Goal: Task Accomplishment & Management: Use online tool/utility

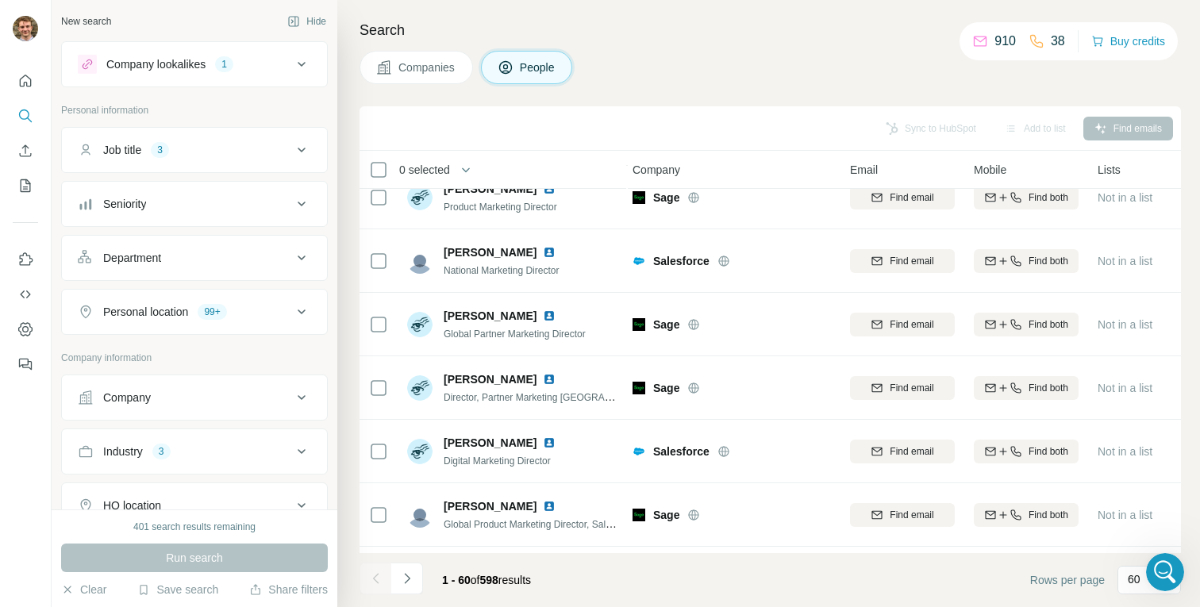
scroll to position [2940, 0]
click at [1165, 572] on icon "Open Intercom Messenger" at bounding box center [1163, 570] width 26 height 26
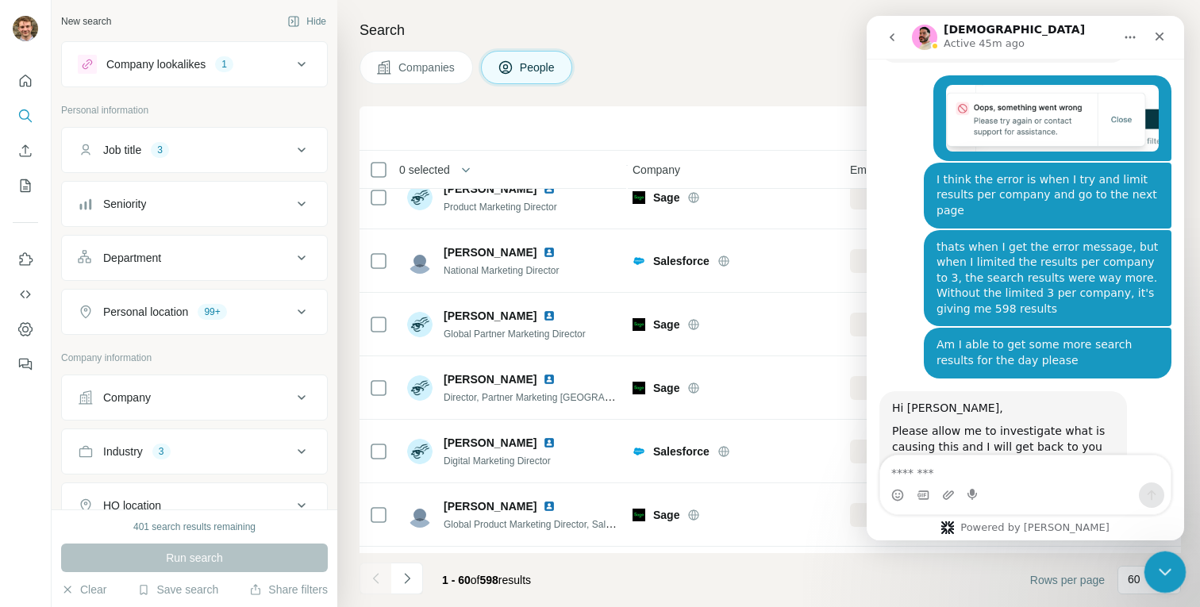
click at [1165, 579] on icon "Close Intercom Messenger" at bounding box center [1163, 569] width 19 height 19
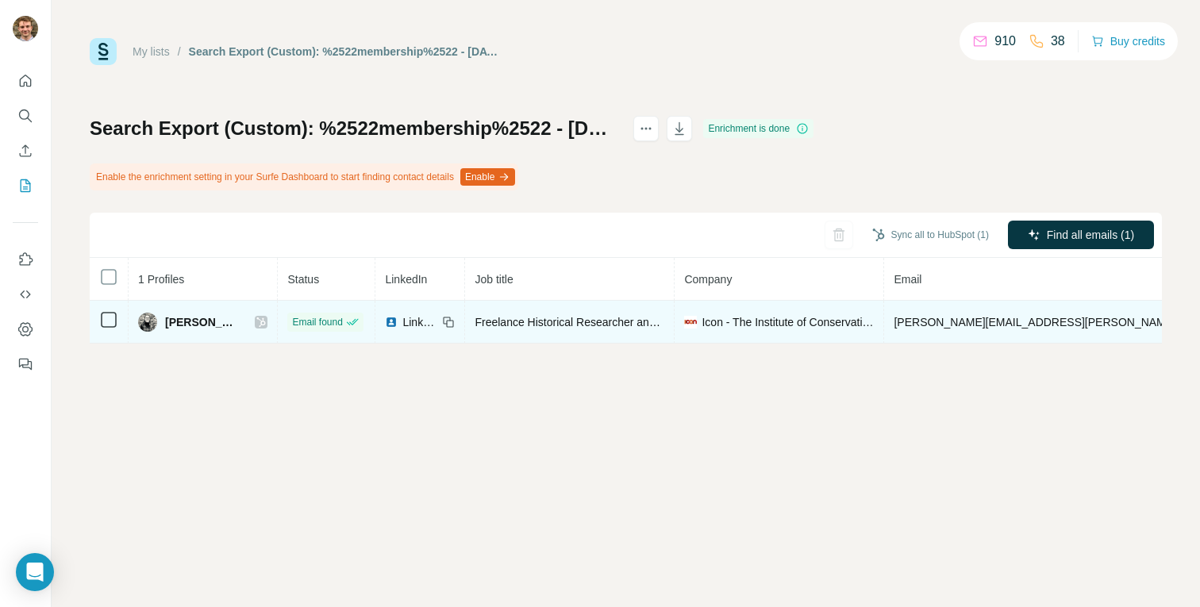
click at [257, 321] on icon at bounding box center [261, 323] width 9 height 10
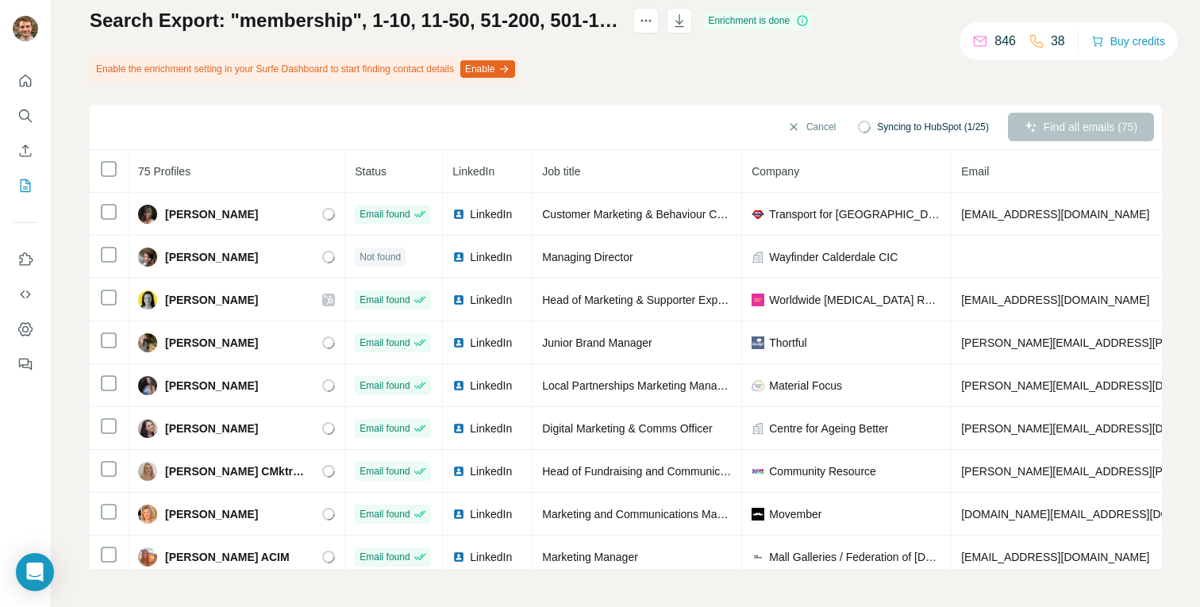
scroll to position [89, 0]
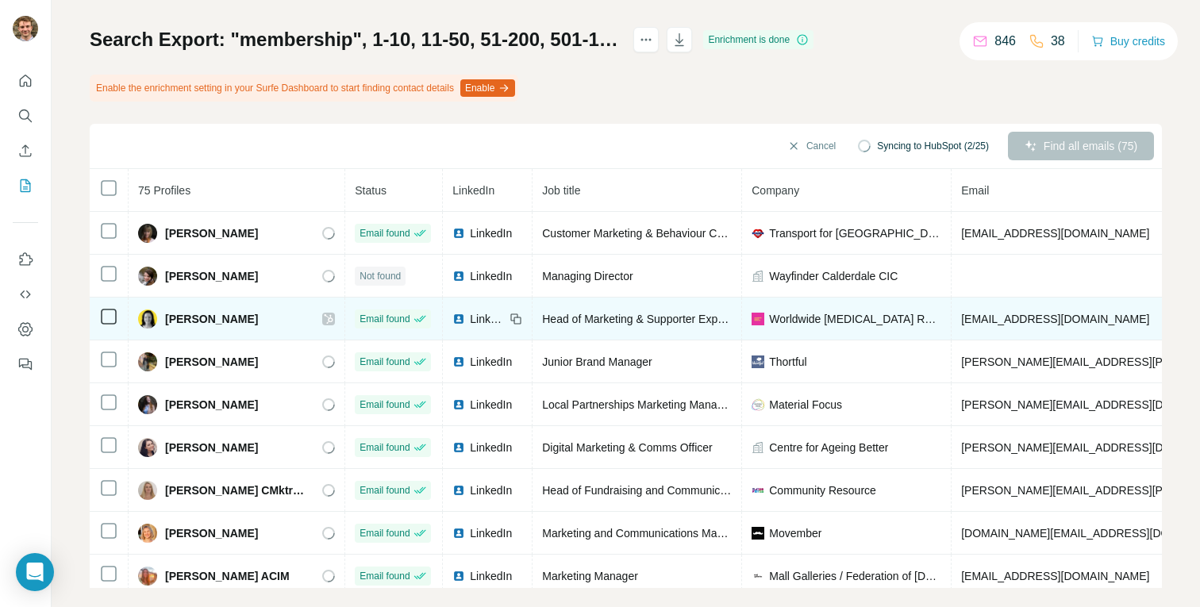
click at [324, 318] on icon at bounding box center [329, 319] width 10 height 13
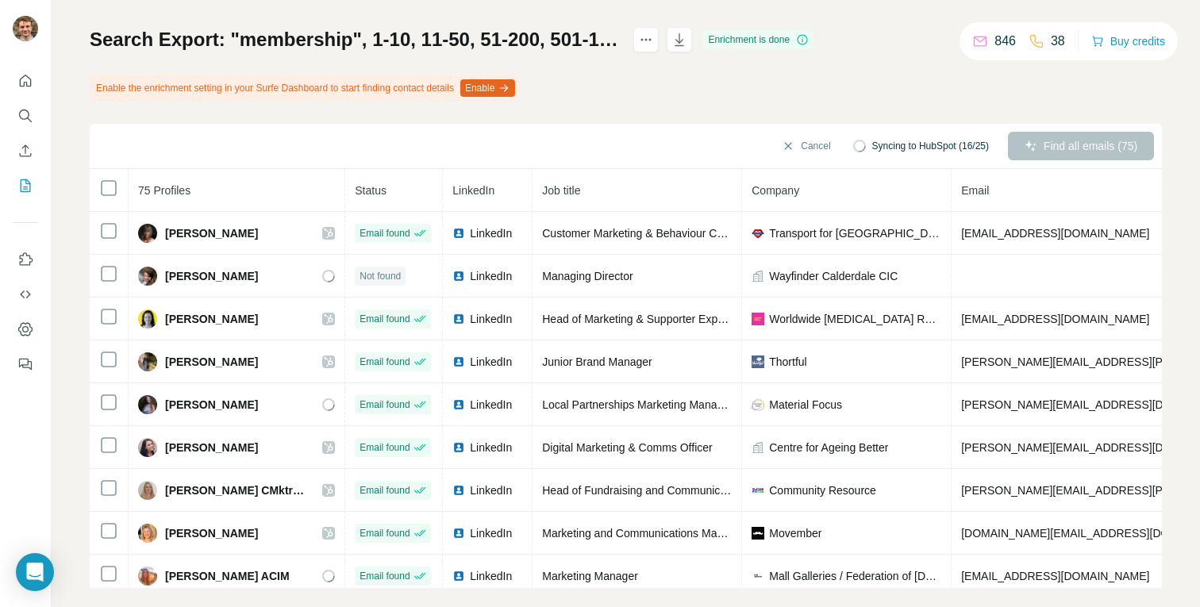
scroll to position [108, 0]
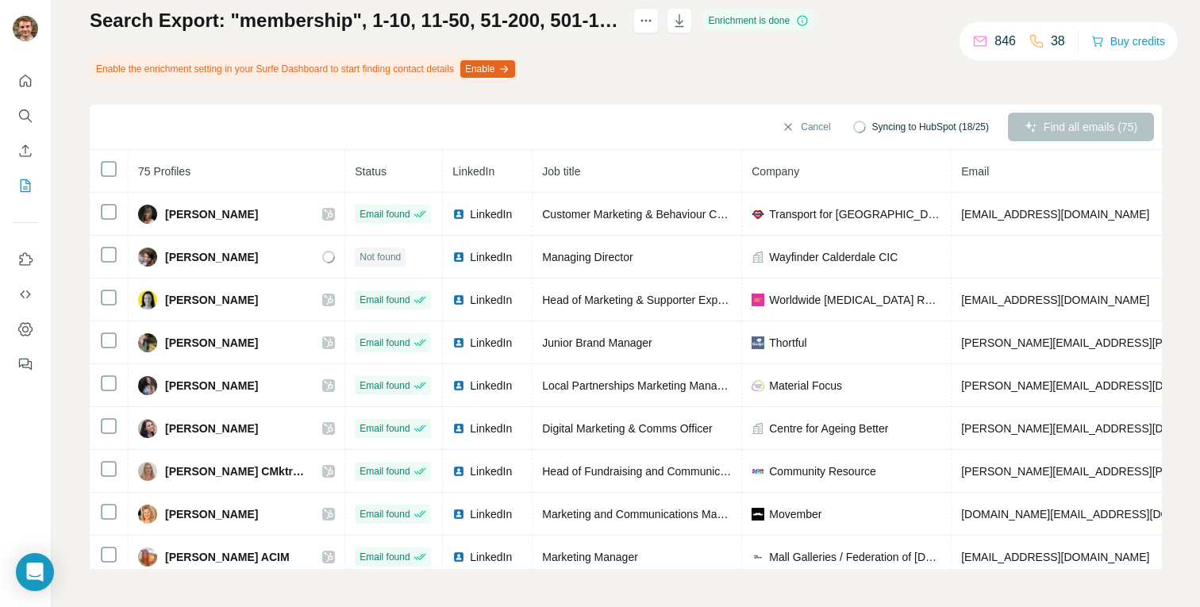
click at [510, 68] on button "Enable" at bounding box center [487, 68] width 55 height 17
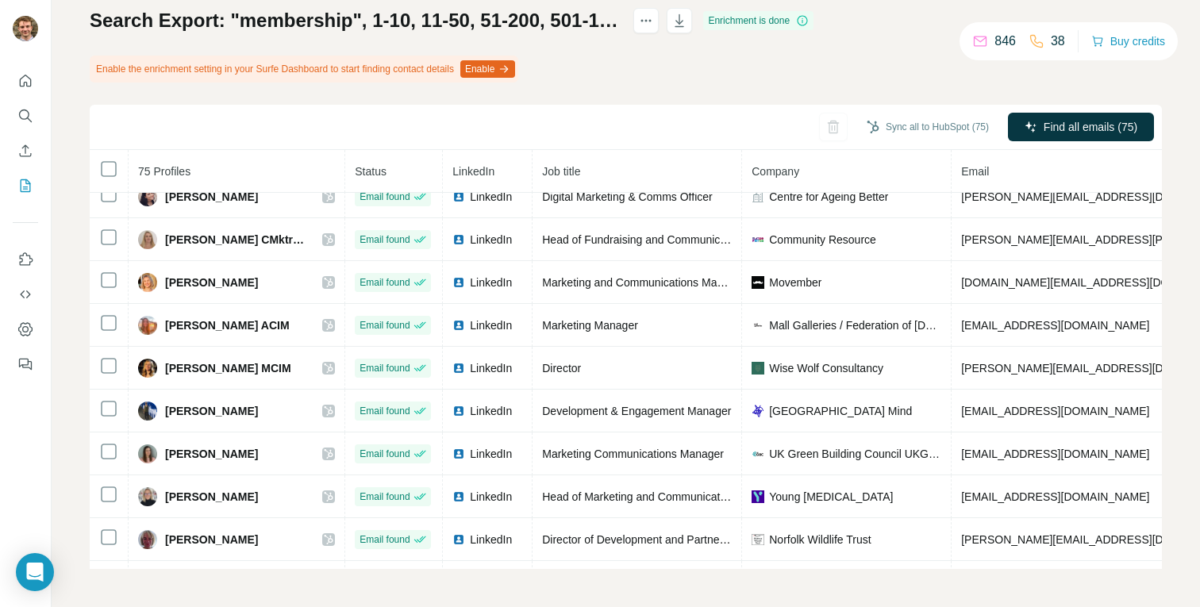
scroll to position [0, 0]
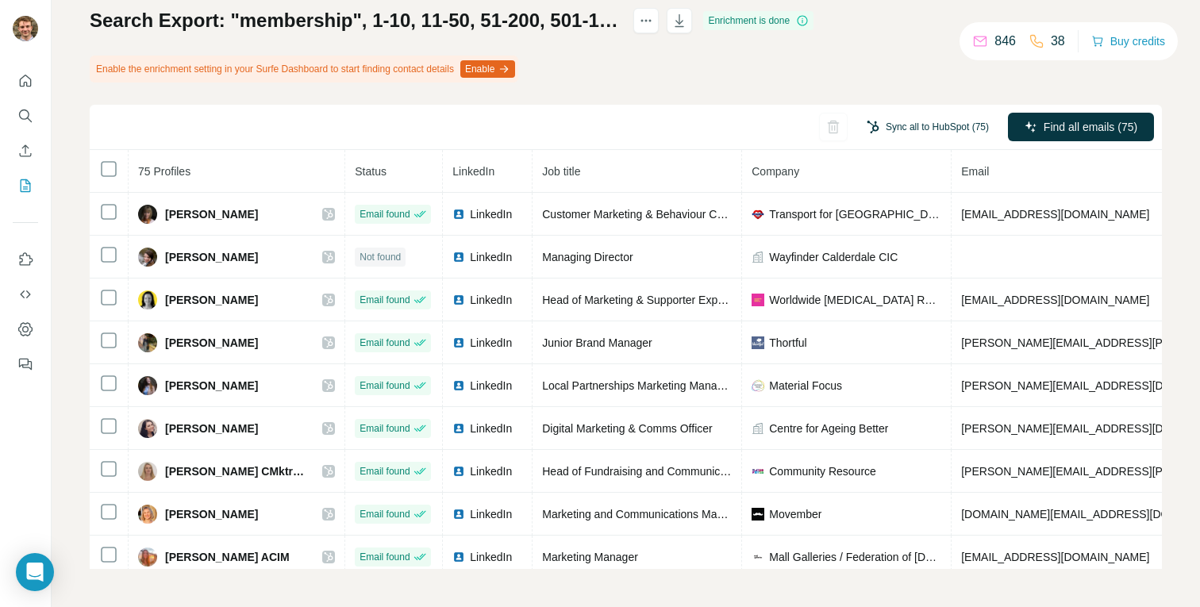
click at [895, 129] on button "Sync all to HubSpot (75)" at bounding box center [928, 127] width 144 height 24
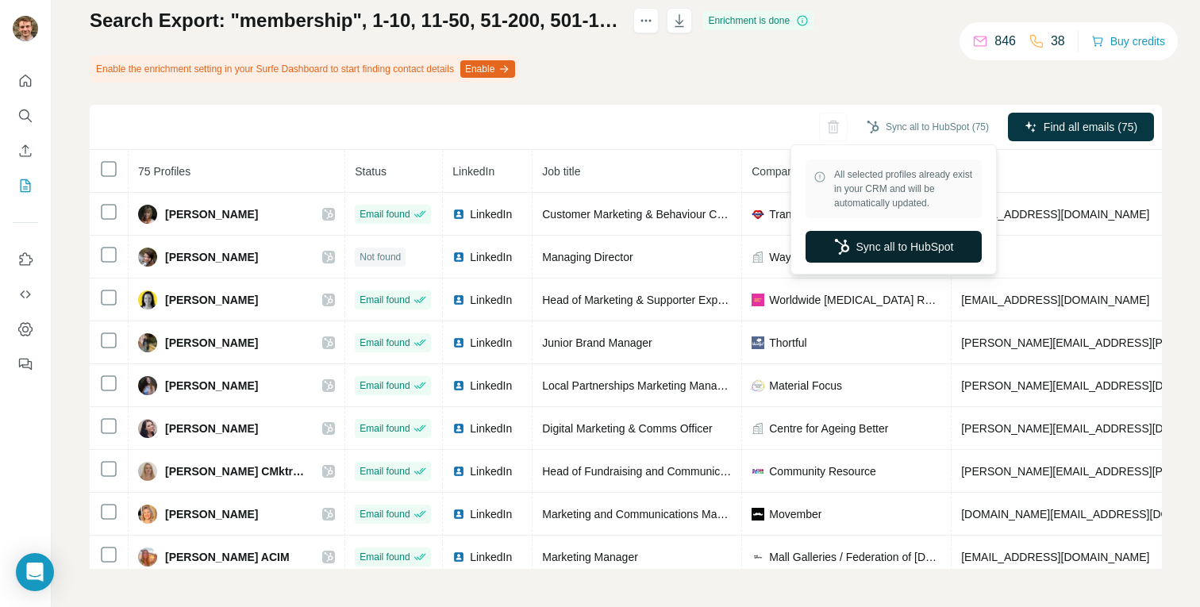
click at [857, 253] on button "Sync all to HubSpot" at bounding box center [894, 247] width 176 height 32
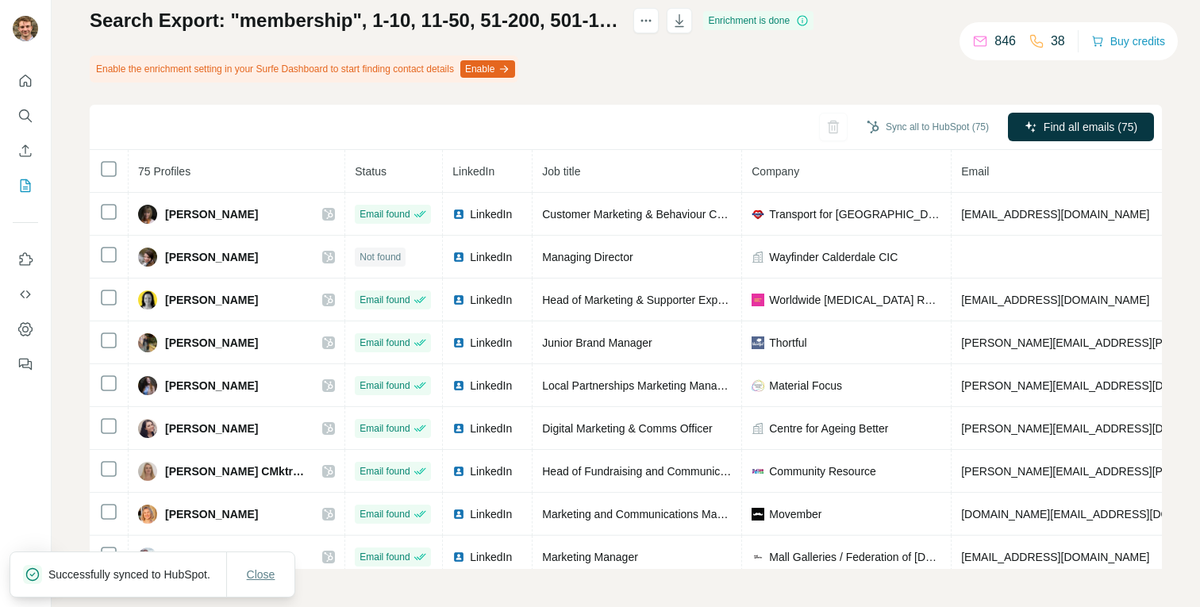
click at [253, 568] on span "Close" at bounding box center [261, 575] width 29 height 16
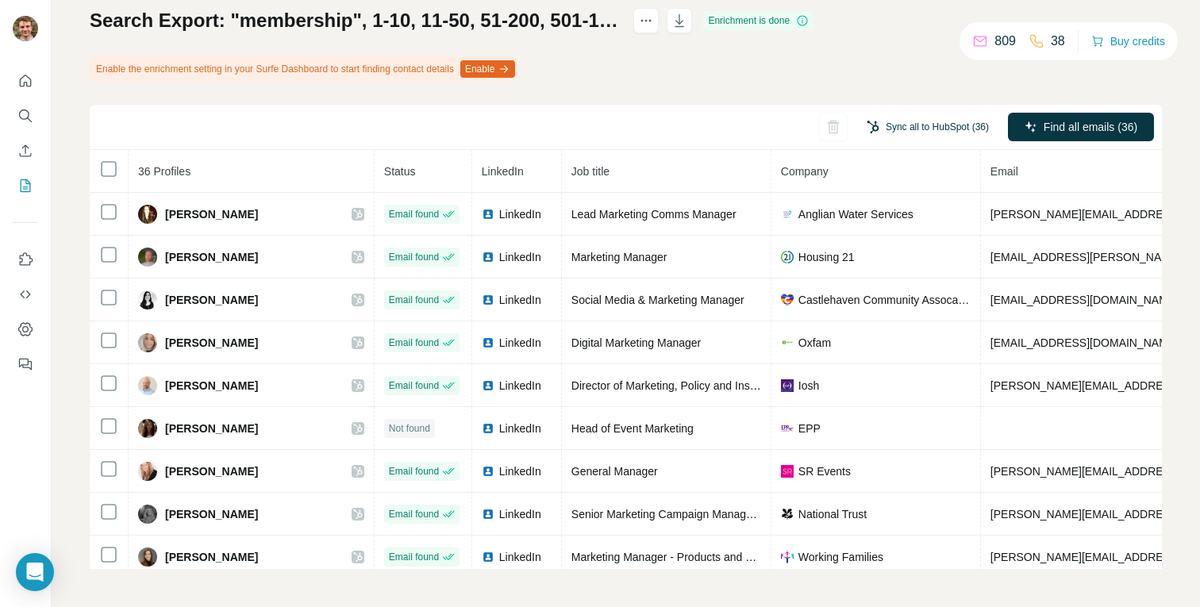
click at [915, 128] on button "Sync all to HubSpot (36)" at bounding box center [928, 127] width 144 height 24
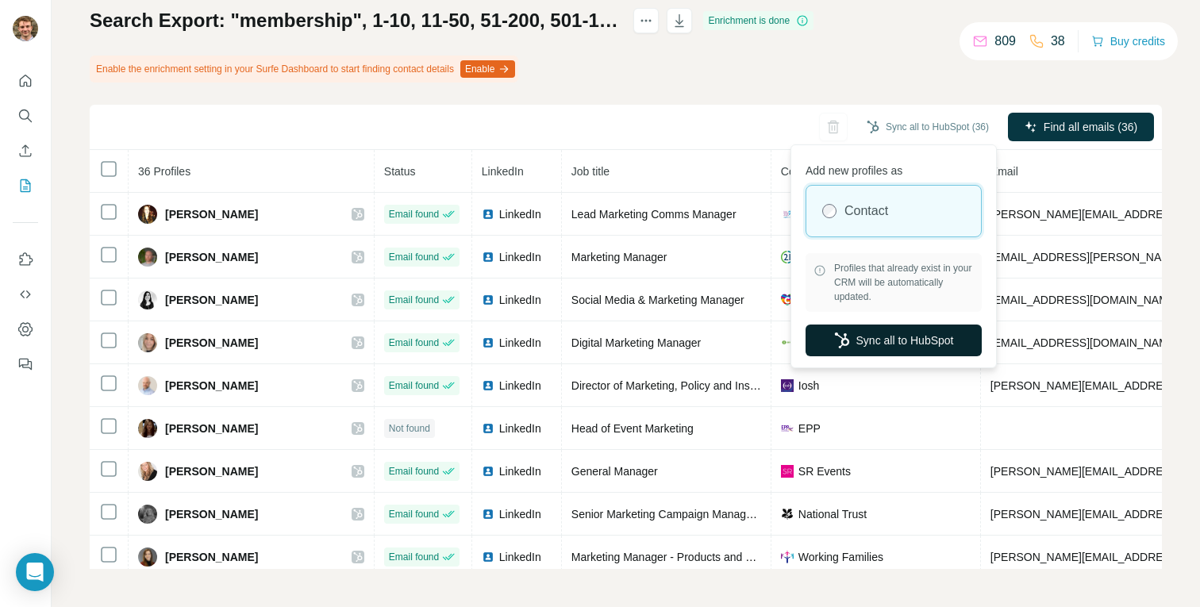
click at [845, 340] on icon "button" at bounding box center [842, 341] width 16 height 16
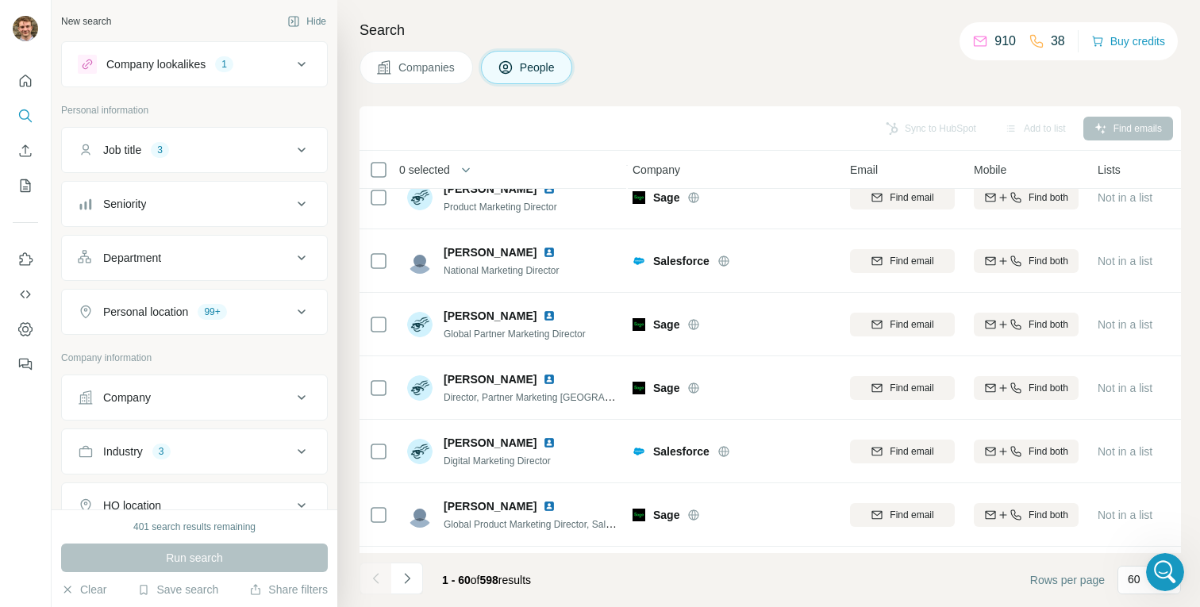
scroll to position [2940, 0]
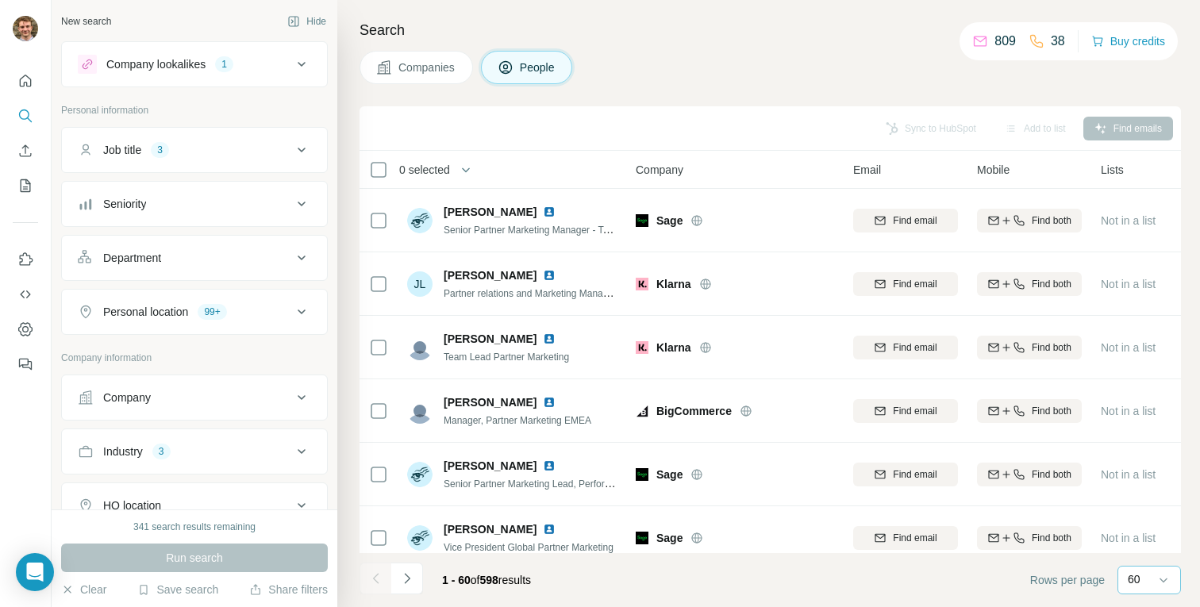
click at [1124, 578] on div "60" at bounding box center [1150, 580] width 64 height 29
click at [1144, 537] on div "10" at bounding box center [1149, 545] width 37 height 16
